Goal: Information Seeking & Learning: Learn about a topic

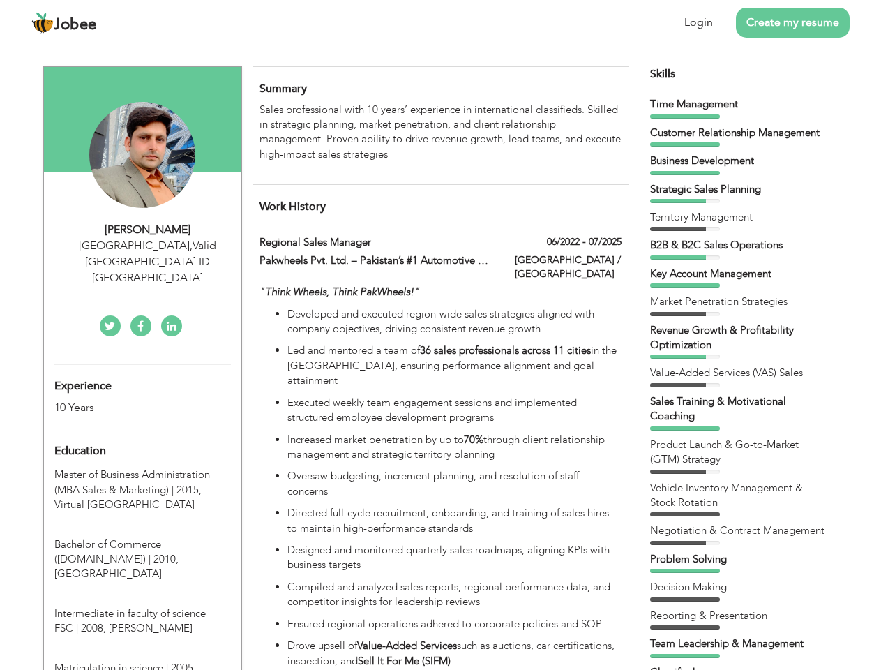
click at [142, 245] on div "[GEOGRAPHIC_DATA] , Valid [GEOGRAPHIC_DATA] ID [GEOGRAPHIC_DATA]" at bounding box center [147, 262] width 187 height 48
click at [148, 230] on div "[PERSON_NAME]" at bounding box center [147, 230] width 187 height 16
click at [148, 246] on div "[GEOGRAPHIC_DATA] , Valid [GEOGRAPHIC_DATA] ID [GEOGRAPHIC_DATA]" at bounding box center [147, 262] width 187 height 48
click at [142, 365] on div "Experience 10 Years" at bounding box center [126, 390] width 165 height 50
click at [126, 400] on div "10 Years" at bounding box center [126, 408] width 144 height 16
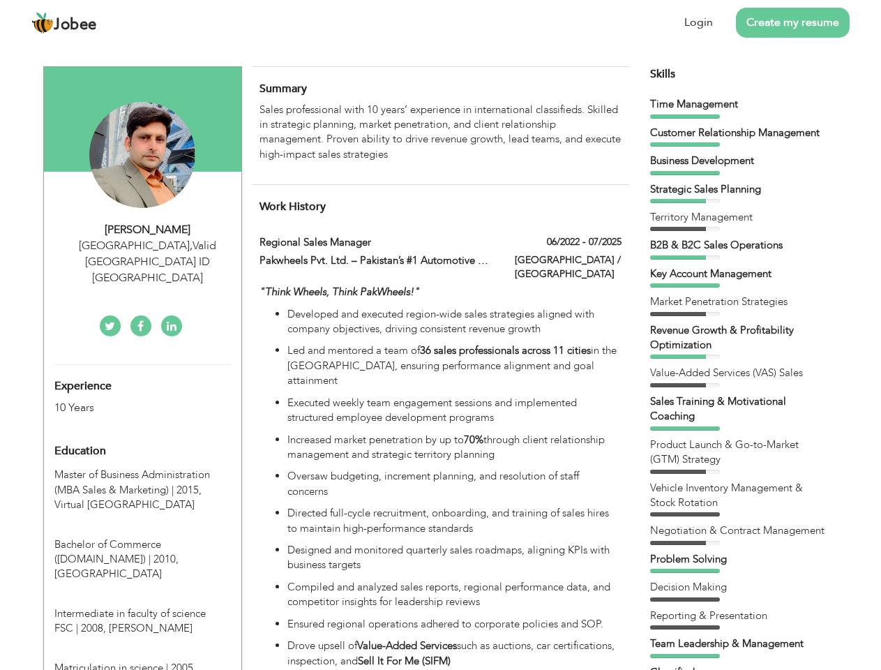
click at [142, 437] on div "Education" at bounding box center [126, 451] width 165 height 28
click at [142, 468] on span "Master of Business Administration (MBA Sales & Marketing) | 2015," at bounding box center [132, 482] width 156 height 29
click at [142, 537] on span "Bachelor of Commerce ([DOMAIN_NAME]) | 2010," at bounding box center [116, 551] width 124 height 29
click at [142, 606] on span "Intermediate in faculty of science FSC | 2008," at bounding box center [129, 620] width 151 height 29
click at [142, 661] on span "Matriculation in science | 2005," at bounding box center [125, 668] width 142 height 14
